Goal: Obtain resource: Obtain resource

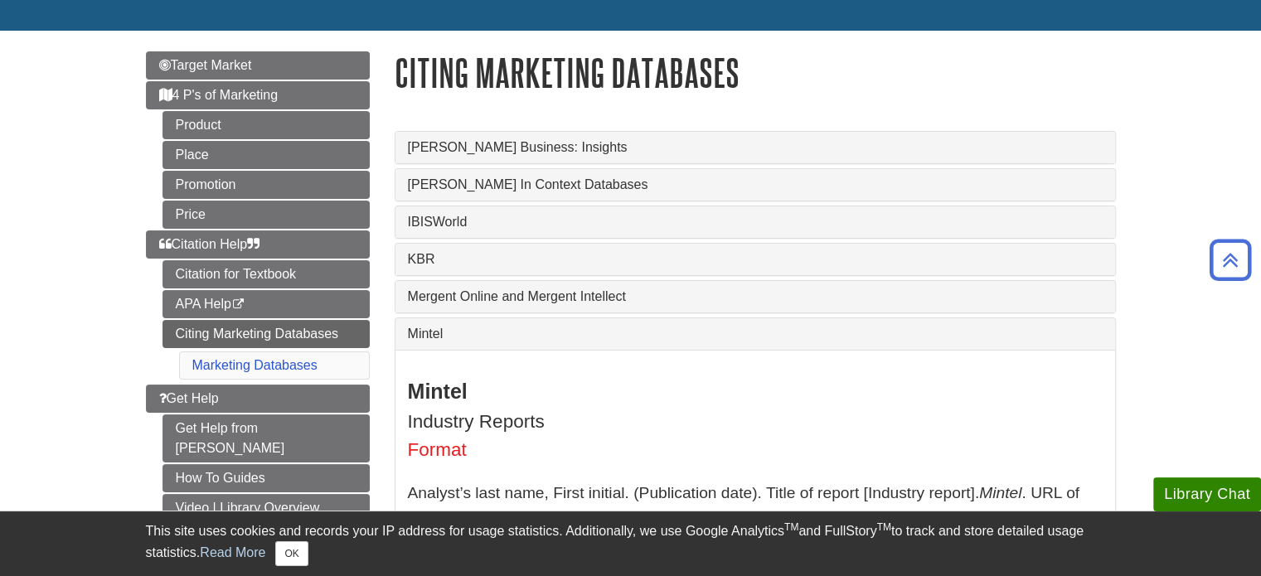
scroll to position [156, 0]
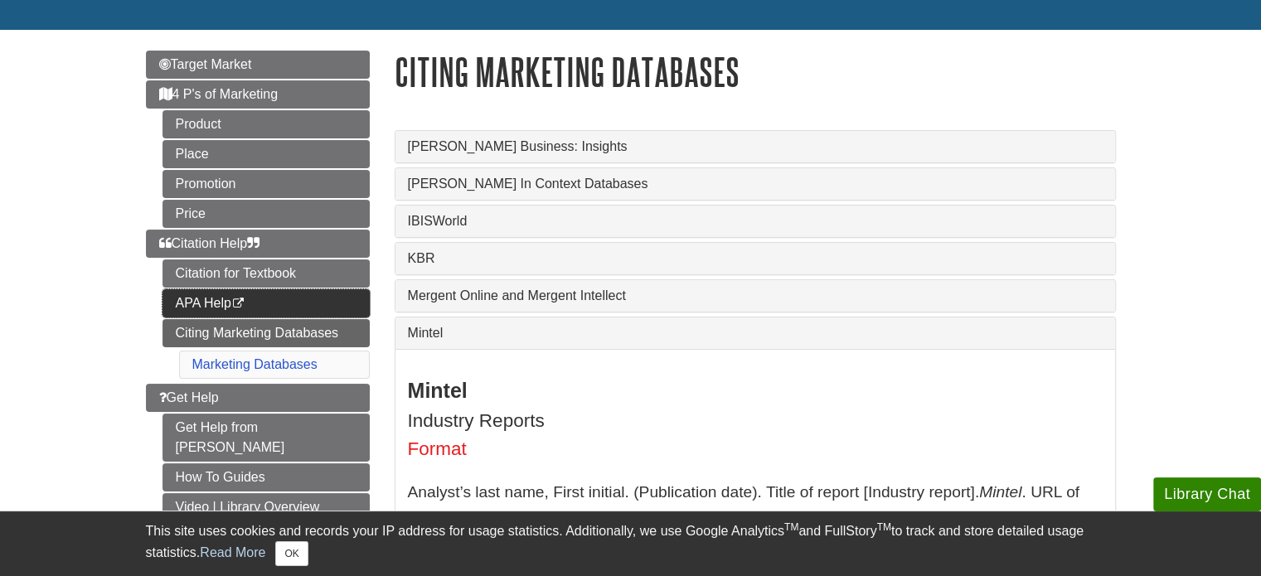
click at [192, 300] on link "APA Help This link opens in a new window" at bounding box center [265, 303] width 207 height 28
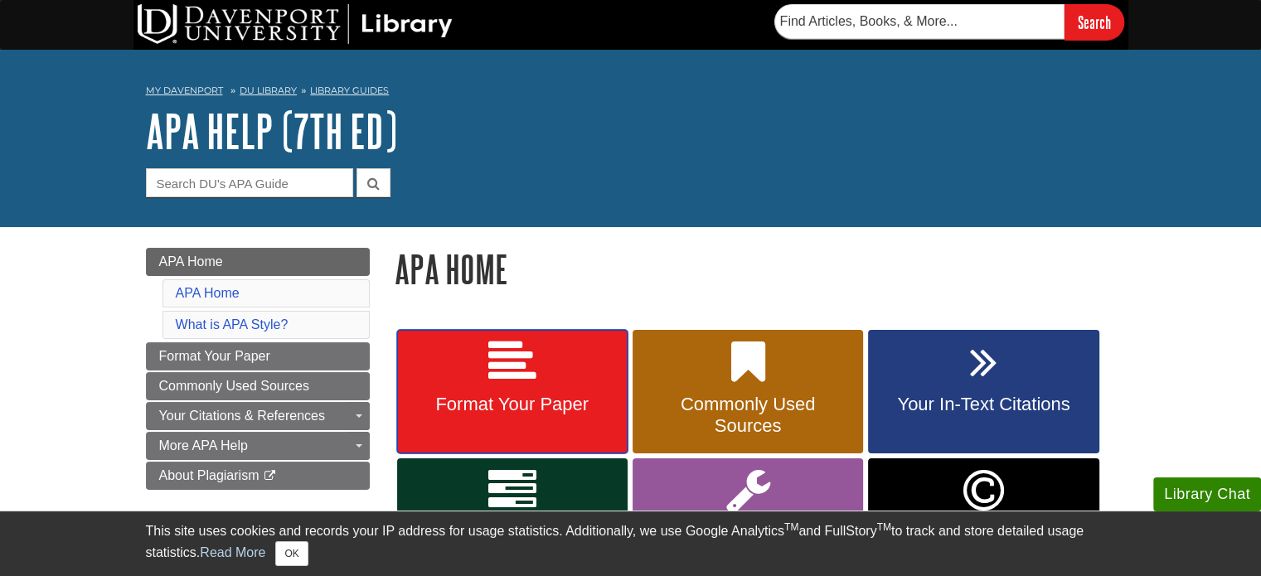
click at [540, 335] on link "Format Your Paper" at bounding box center [512, 392] width 230 height 124
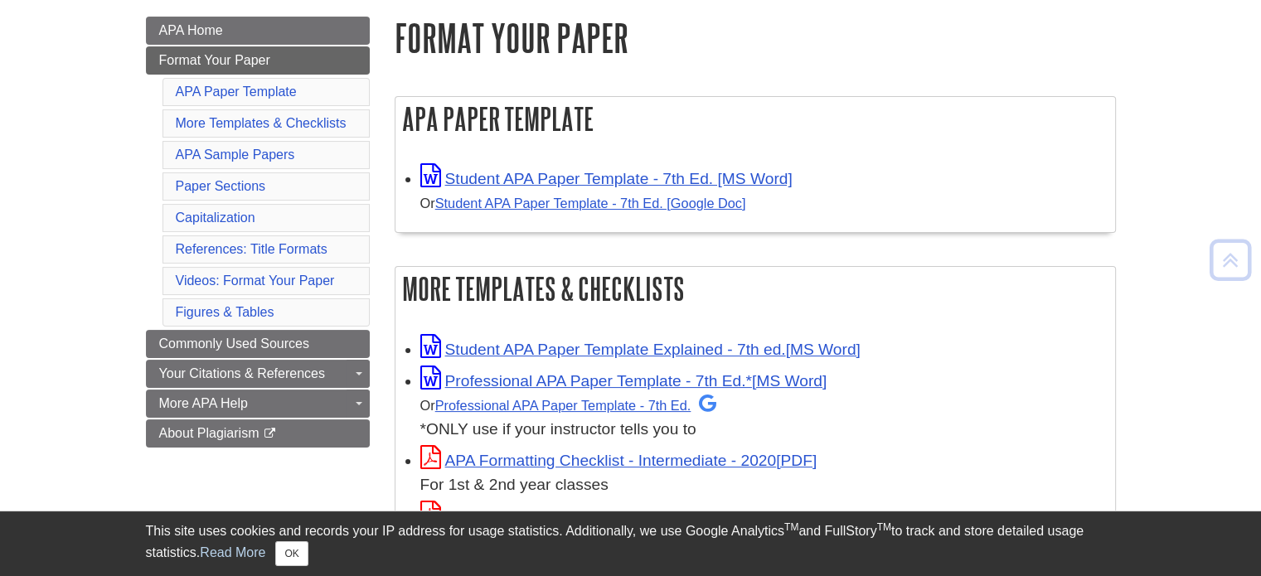
scroll to position [232, 0]
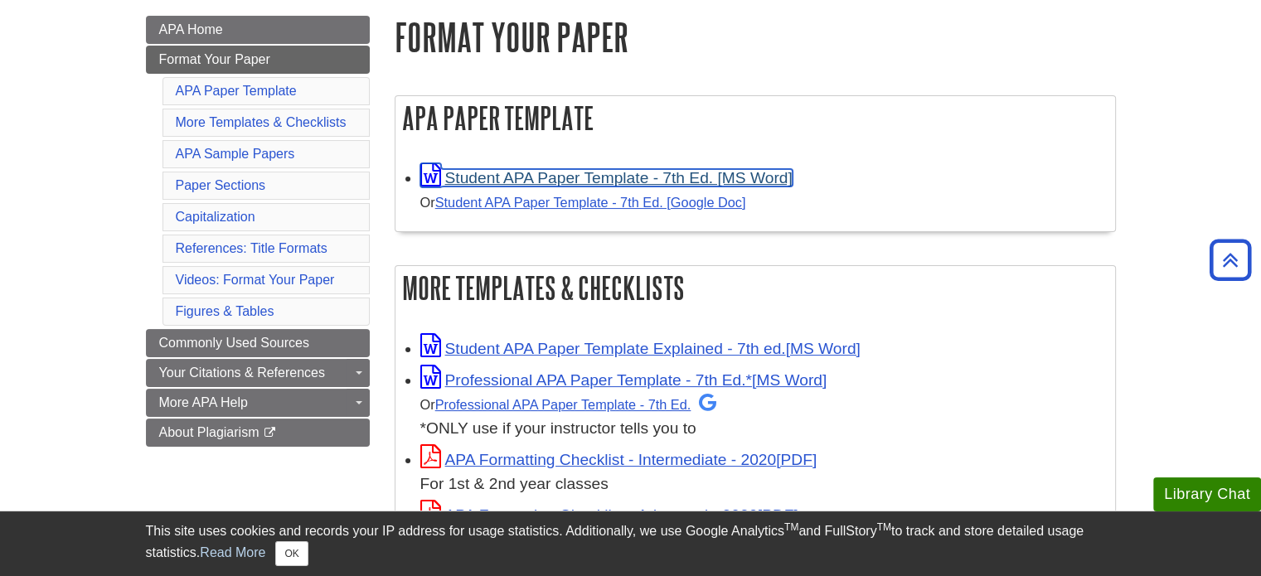
click at [643, 182] on link "Student APA Paper Template - 7th Ed. [MS Word]" at bounding box center [606, 177] width 372 height 17
